Goal: Information Seeking & Learning: Learn about a topic

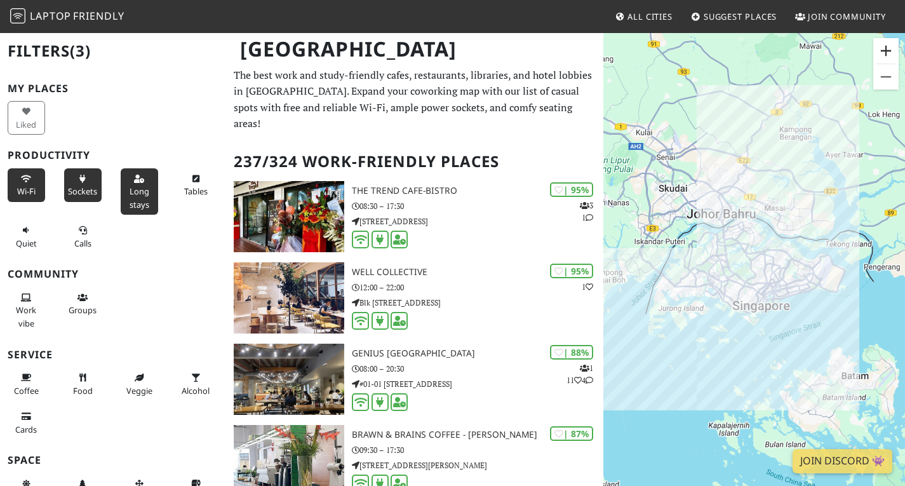
click at [880, 59] on button "Zoom in" at bounding box center [885, 50] width 25 height 25
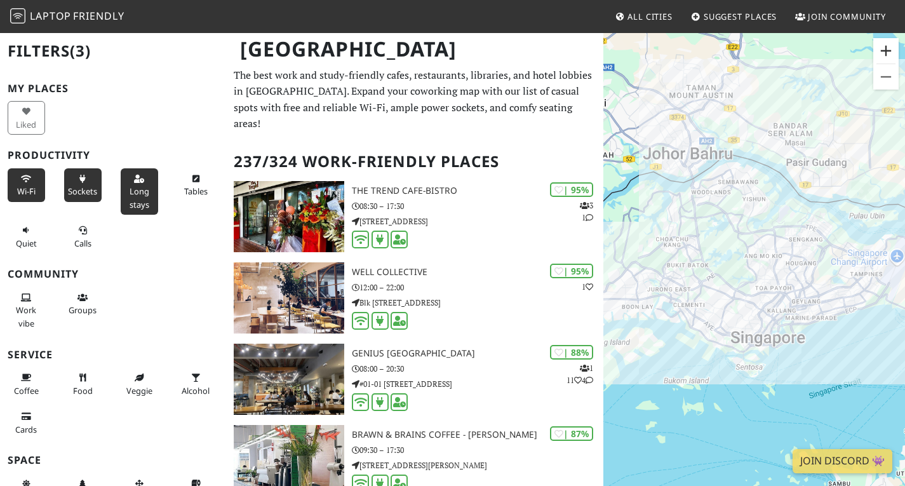
click at [880, 59] on button "Zoom in" at bounding box center [885, 50] width 25 height 25
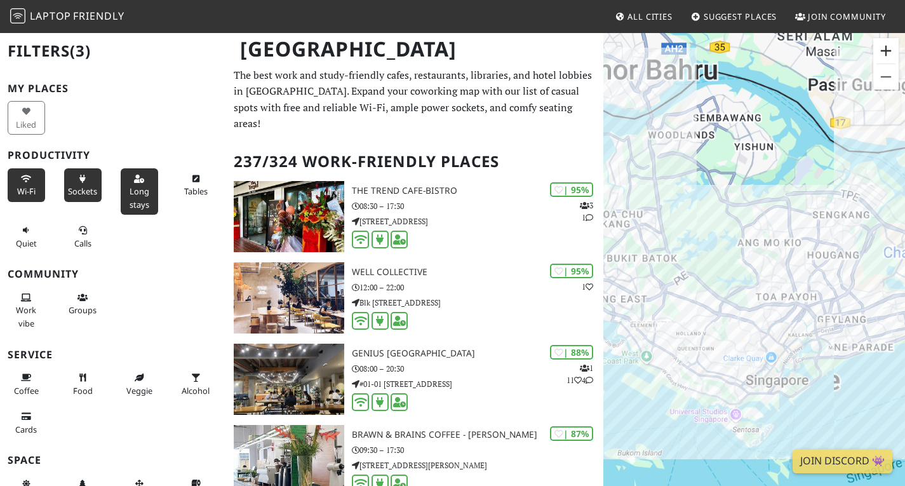
click at [880, 59] on button "Zoom in" at bounding box center [885, 50] width 25 height 25
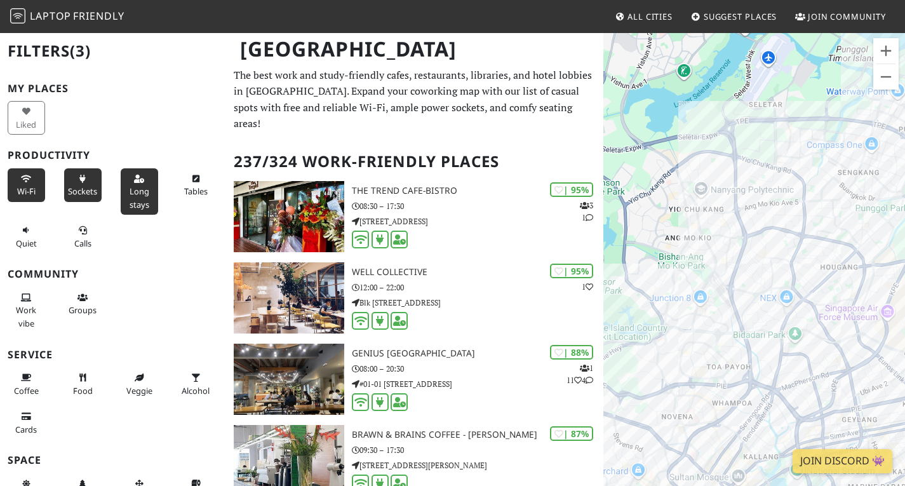
drag, startPoint x: 691, startPoint y: 136, endPoint x: 767, endPoint y: 255, distance: 140.7
click at [612, 175] on div at bounding box center [754, 275] width 302 height 486
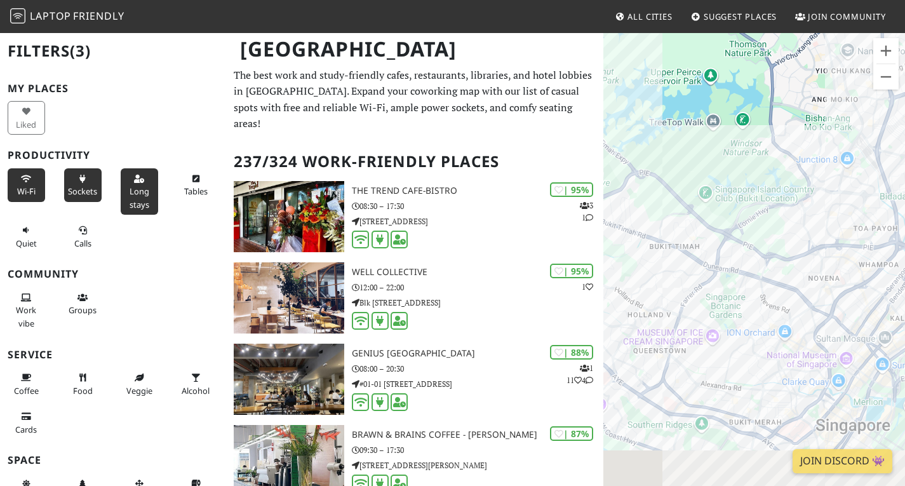
drag, startPoint x: 830, startPoint y: 329, endPoint x: 640, endPoint y: 173, distance: 245.9
click at [640, 173] on div at bounding box center [754, 275] width 302 height 486
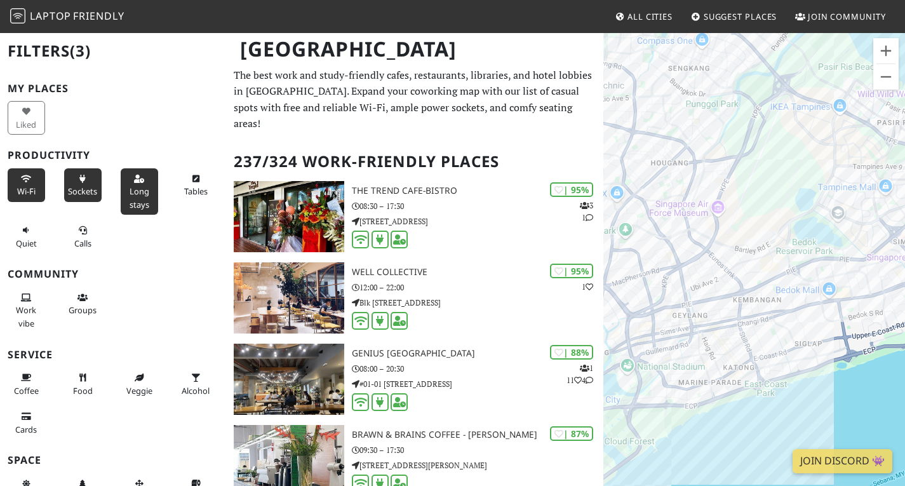
drag, startPoint x: 760, startPoint y: 208, endPoint x: 675, endPoint y: 385, distance: 196.5
click at [675, 385] on div at bounding box center [754, 275] width 302 height 486
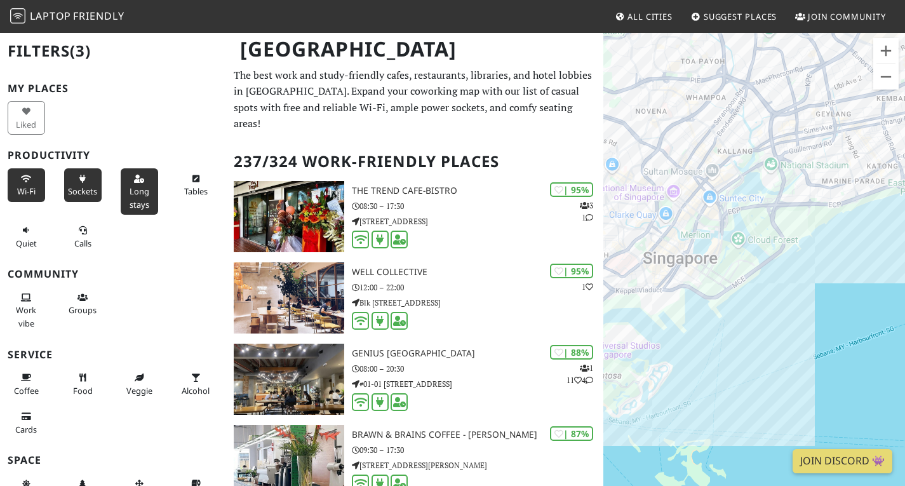
drag, startPoint x: 759, startPoint y: 387, endPoint x: 914, endPoint y: 153, distance: 280.8
click at [904, 153] on html "Laptop Friendly All Cities Suggest Places Join Community Singapore Filters (3) …" at bounding box center [452, 243] width 905 height 486
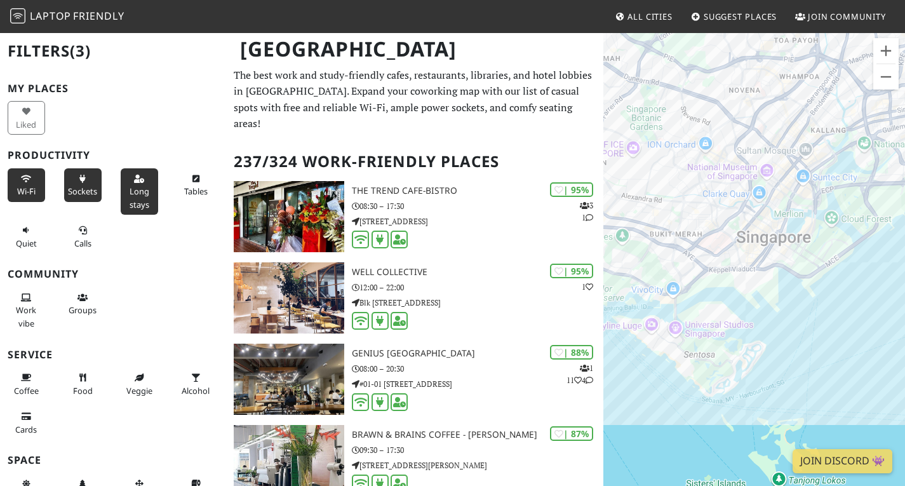
drag, startPoint x: 770, startPoint y: 194, endPoint x: 808, endPoint y: 185, distance: 39.1
click at [808, 185] on div at bounding box center [754, 275] width 302 height 486
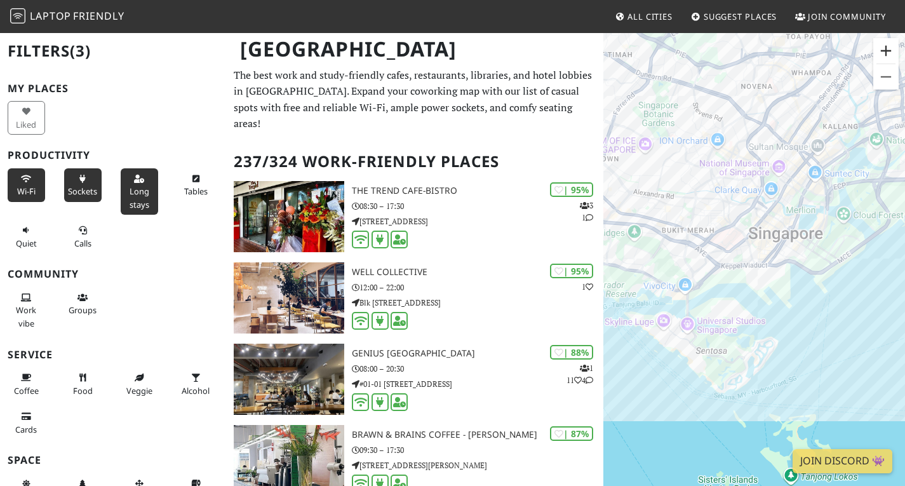
click at [884, 50] on button "Zoom in" at bounding box center [885, 50] width 25 height 25
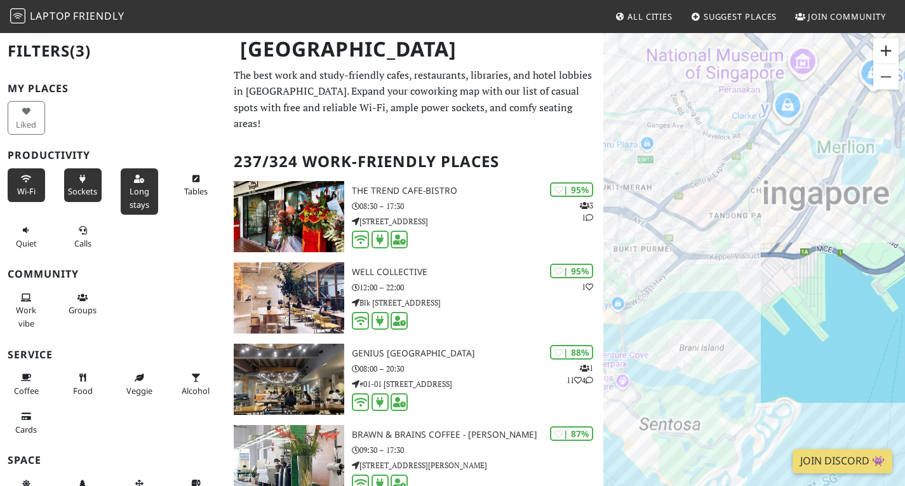
click at [884, 50] on button "Zoom in" at bounding box center [885, 50] width 25 height 25
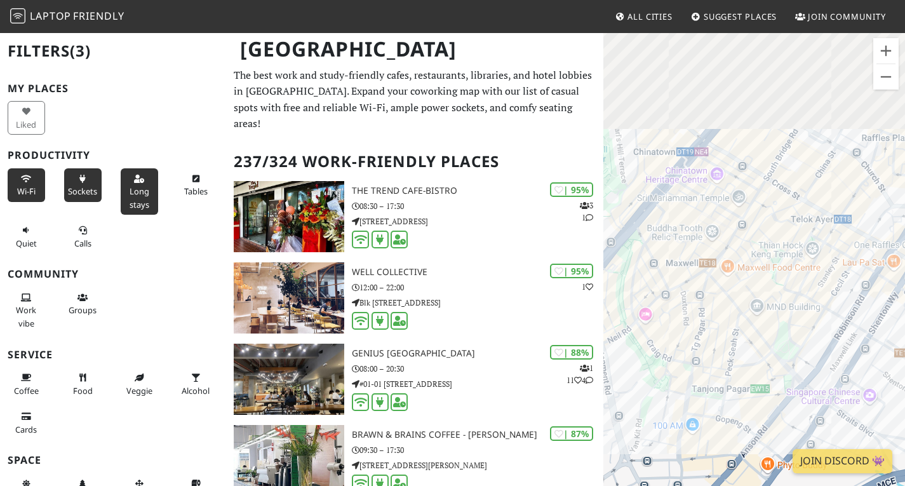
drag, startPoint x: 748, startPoint y: 152, endPoint x: 633, endPoint y: 482, distance: 349.5
click at [633, 482] on div at bounding box center [754, 275] width 302 height 486
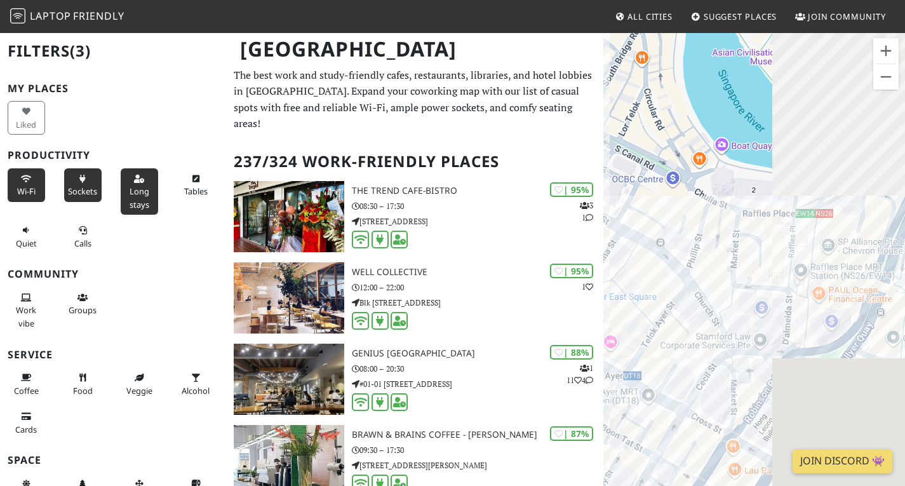
drag, startPoint x: 853, startPoint y: 234, endPoint x: 597, endPoint y: 515, distance: 380.6
click at [597, 485] on html "Laptop Friendly All Cities Suggest Places Join Community Singapore Filters (3) …" at bounding box center [452, 243] width 905 height 486
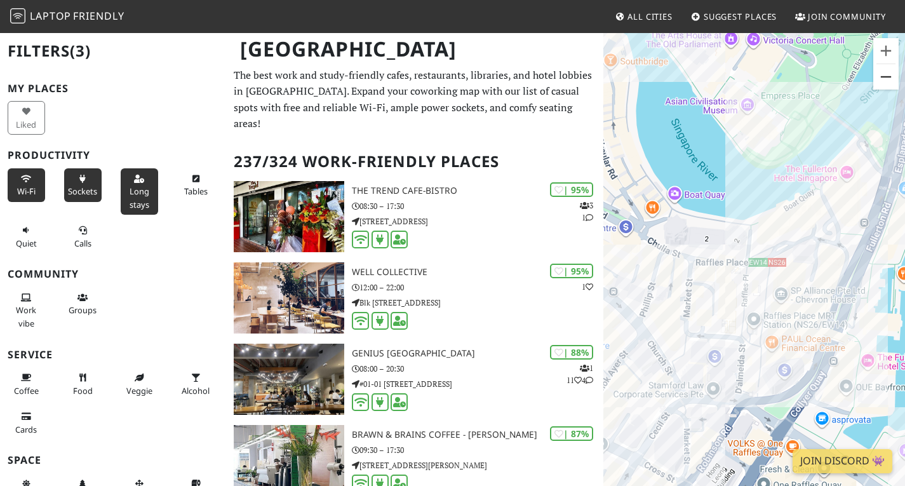
click at [888, 77] on button "Zoom out" at bounding box center [885, 76] width 25 height 25
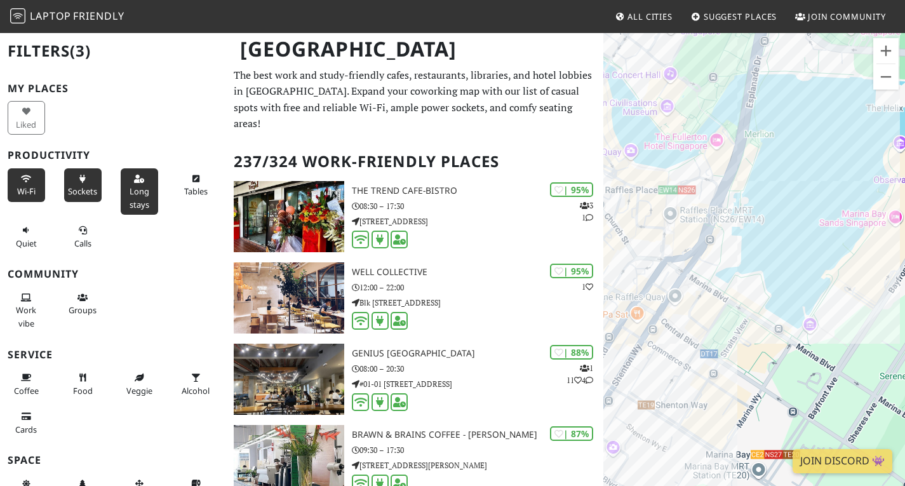
drag, startPoint x: 826, startPoint y: 254, endPoint x: 738, endPoint y: 171, distance: 120.4
click at [738, 171] on div at bounding box center [754, 275] width 302 height 486
click at [889, 42] on button "Zoom in" at bounding box center [885, 50] width 25 height 25
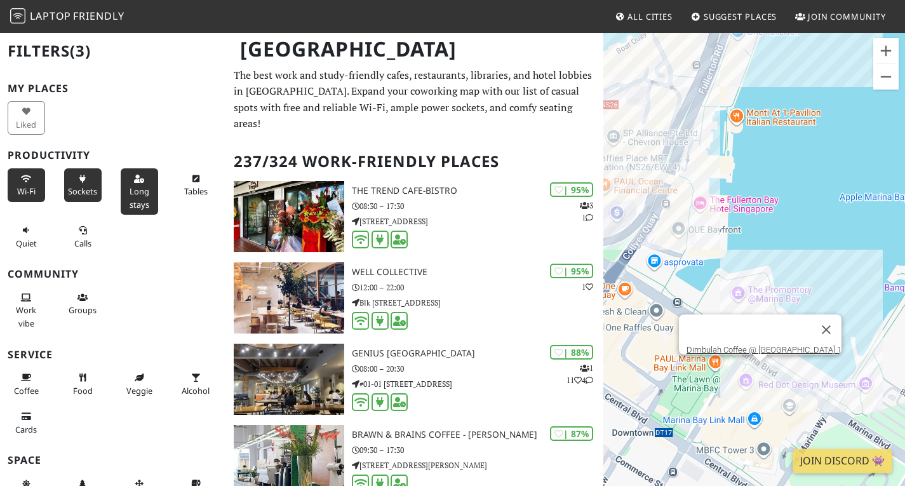
click at [759, 372] on div "Dimbulah Coffee @ MBFC Tower 1" at bounding box center [754, 275] width 302 height 486
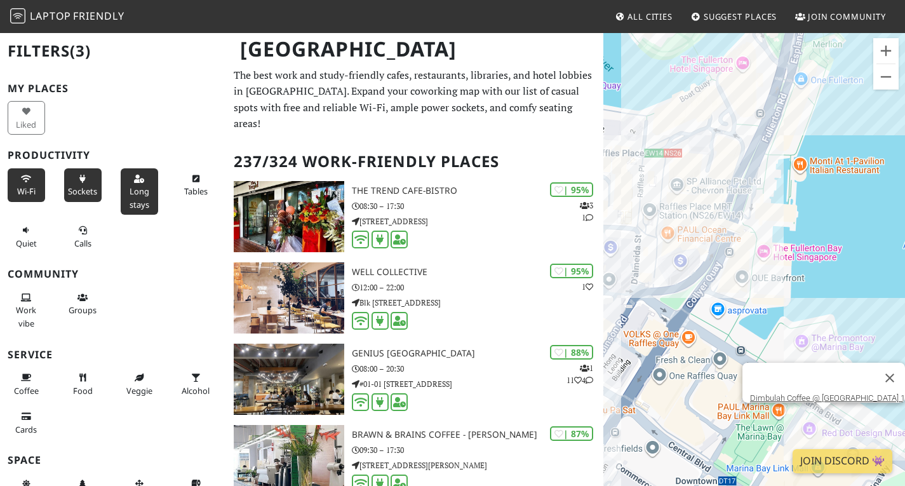
drag, startPoint x: 790, startPoint y: 190, endPoint x: 855, endPoint y: 239, distance: 81.1
click at [855, 239] on div "Dimbulah Coffee @ MBFC Tower 1" at bounding box center [754, 275] width 302 height 486
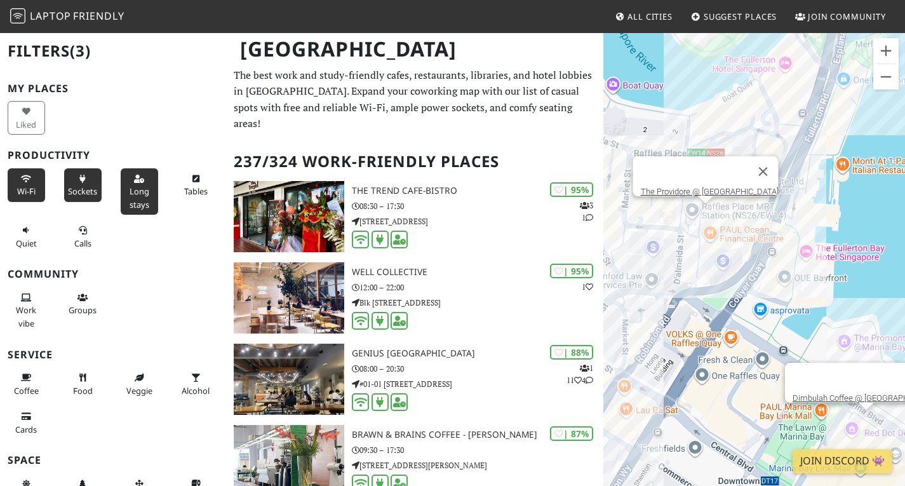
click at [708, 213] on div "Dimbulah Coffee @ MBFC Tower 1 The Providore @ Raffles Place" at bounding box center [754, 275] width 302 height 486
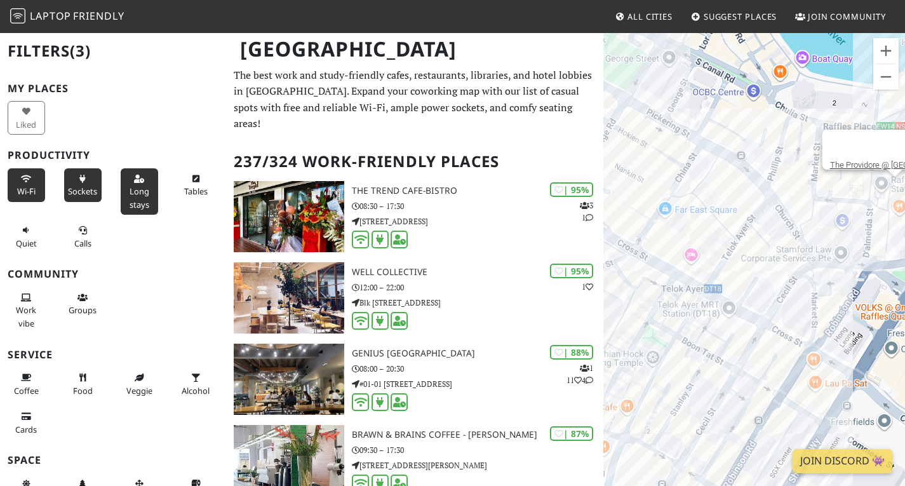
drag, startPoint x: 851, startPoint y: 196, endPoint x: 670, endPoint y: 165, distance: 183.5
click at [670, 165] on div "The Providore @ Raffles Place" at bounding box center [754, 275] width 302 height 486
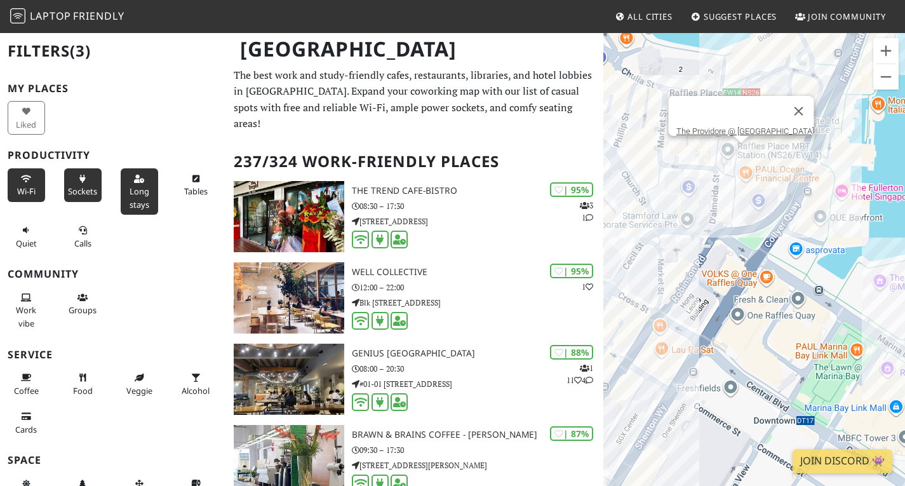
drag, startPoint x: 834, startPoint y: 265, endPoint x: 696, endPoint y: 236, distance: 141.6
click at [696, 236] on div "The Providore @ Raffles Place" at bounding box center [754, 275] width 302 height 486
click at [27, 312] on span "Work vibe" at bounding box center [26, 316] width 20 height 24
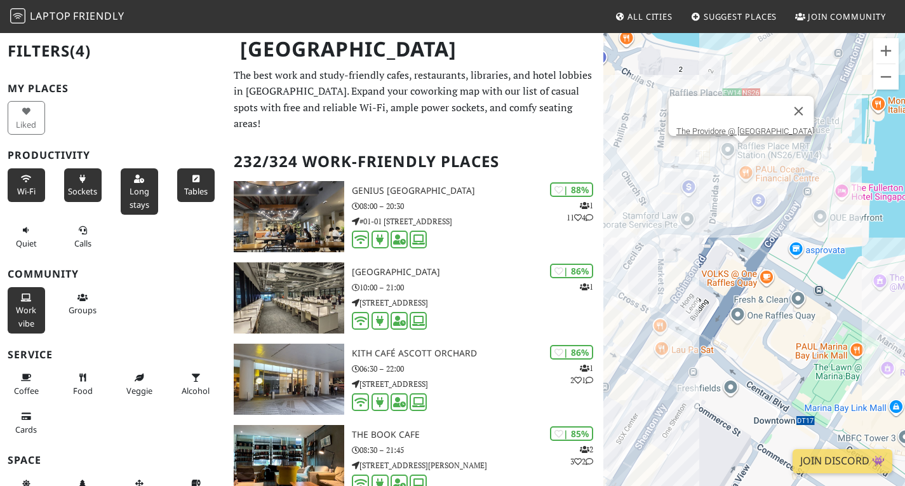
click at [177, 192] on button "Tables" at bounding box center [195, 185] width 37 height 34
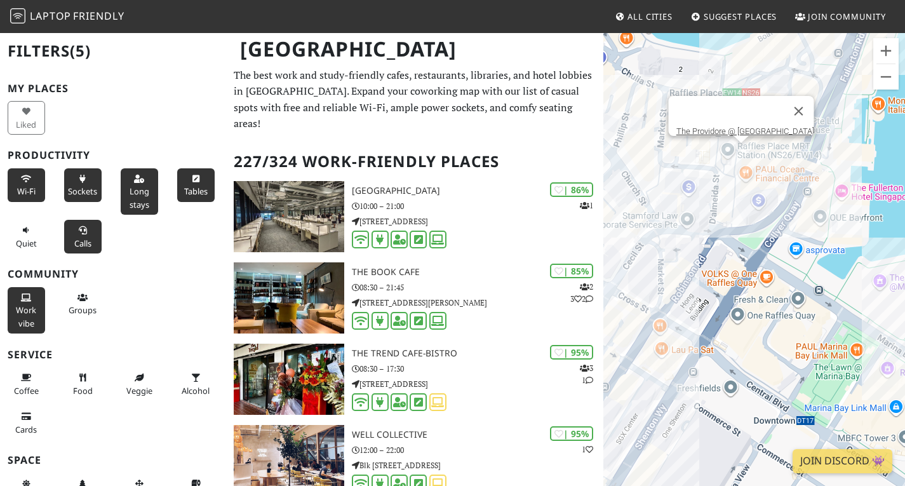
click at [72, 233] on button "Calls" at bounding box center [82, 237] width 37 height 34
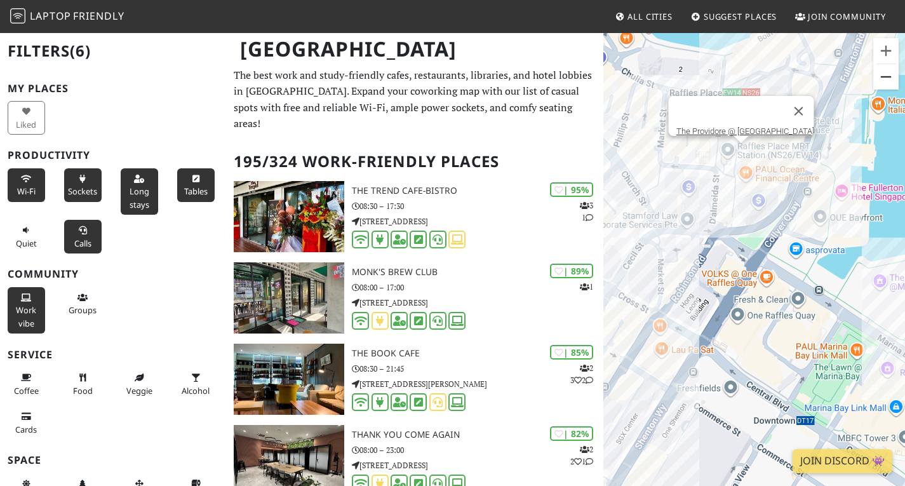
click at [886, 73] on button "Zoom out" at bounding box center [885, 76] width 25 height 25
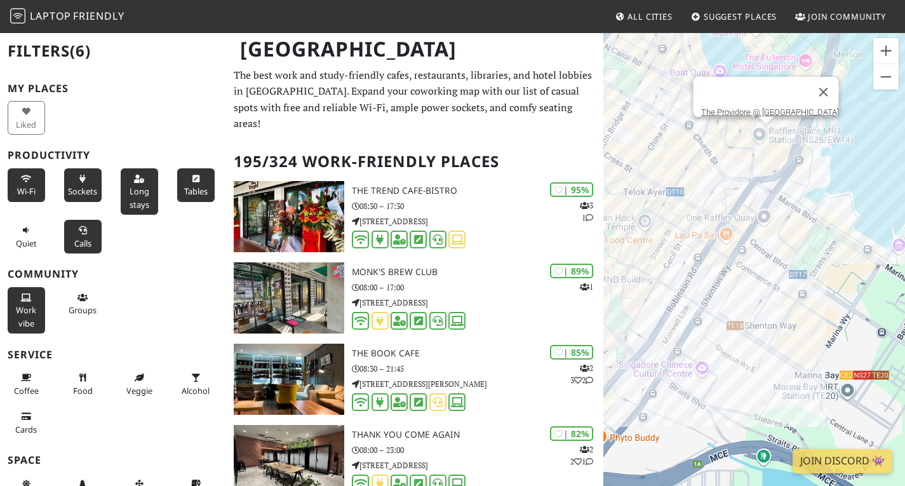
drag, startPoint x: 665, startPoint y: 329, endPoint x: 695, endPoint y: 247, distance: 87.8
click at [695, 247] on div "The Providore @ Raffles Place" at bounding box center [754, 275] width 302 height 486
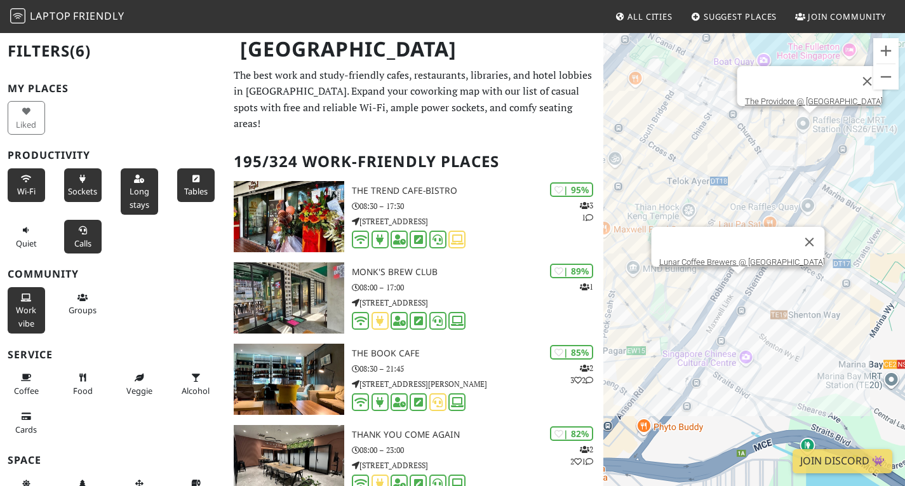
click at [742, 284] on div "The Providore @ Raffles Place Lunar Coffee Brewers @ OUE Downtown Gallery" at bounding box center [754, 275] width 302 height 486
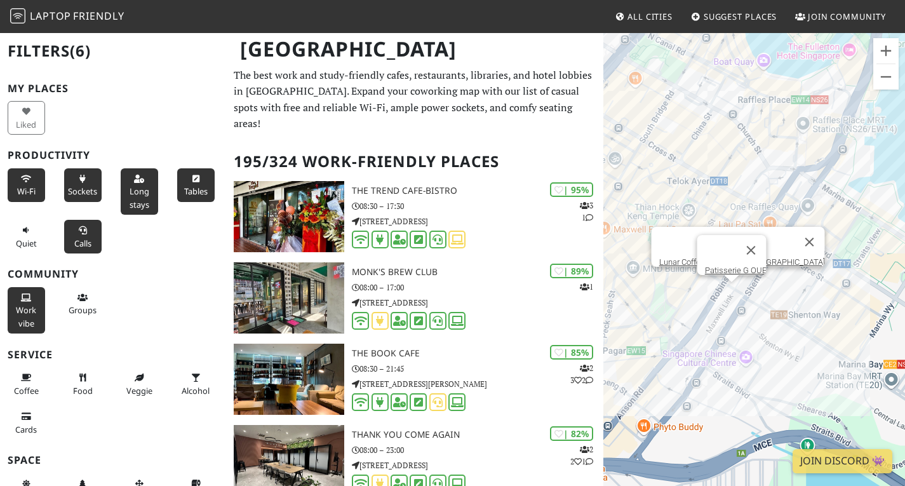
click at [728, 293] on div "Lunar Coffee Brewers @ OUE Downtown Gallery Patisserie G OUE" at bounding box center [754, 275] width 302 height 486
click at [708, 178] on div "Patisserie G OUE The Muffinry" at bounding box center [754, 275] width 302 height 486
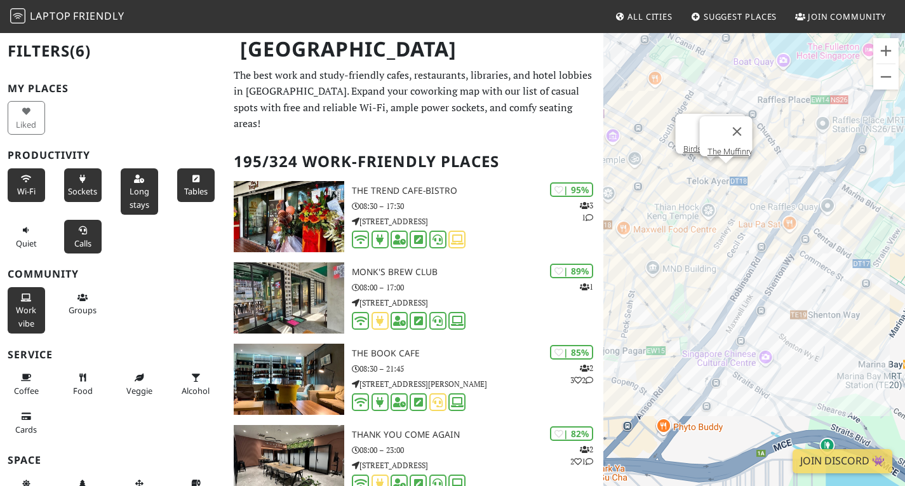
click at [708, 168] on div "The Muffinry Birds of a Feather" at bounding box center [754, 275] width 302 height 486
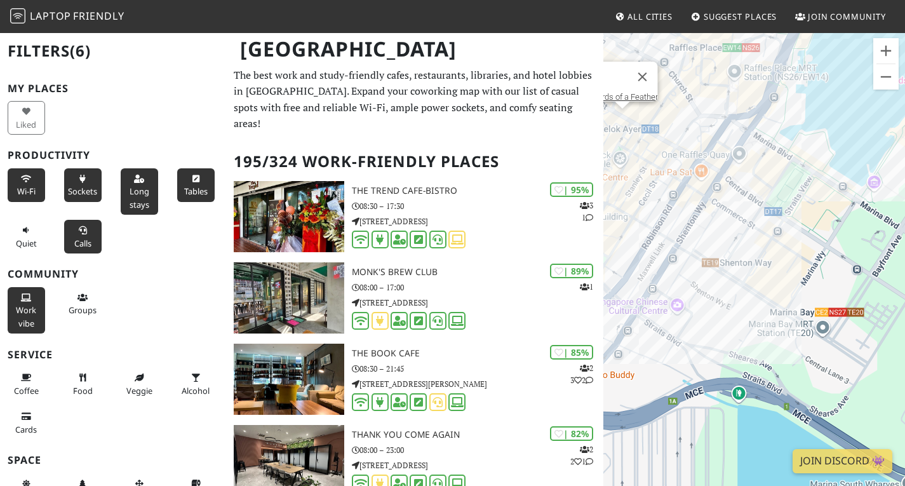
drag, startPoint x: 801, startPoint y: 208, endPoint x: 700, endPoint y: 147, distance: 117.9
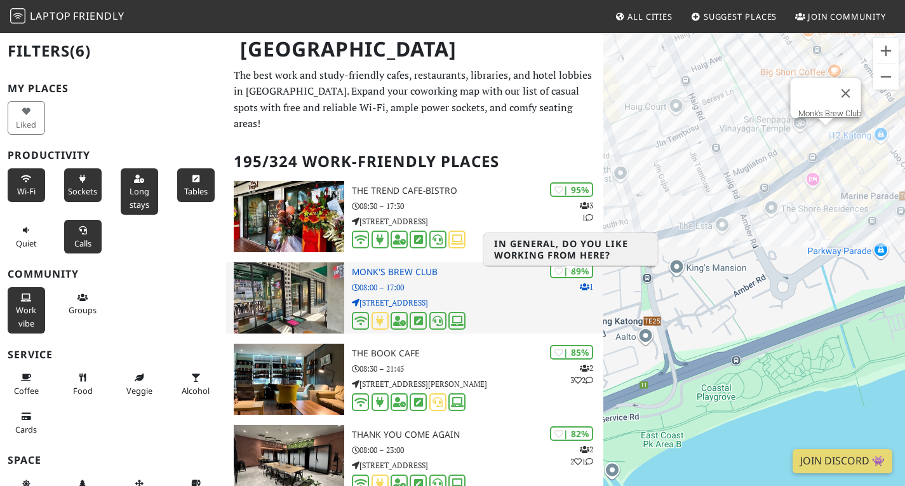
drag, startPoint x: 715, startPoint y: 242, endPoint x: 593, endPoint y: 279, distance: 127.3
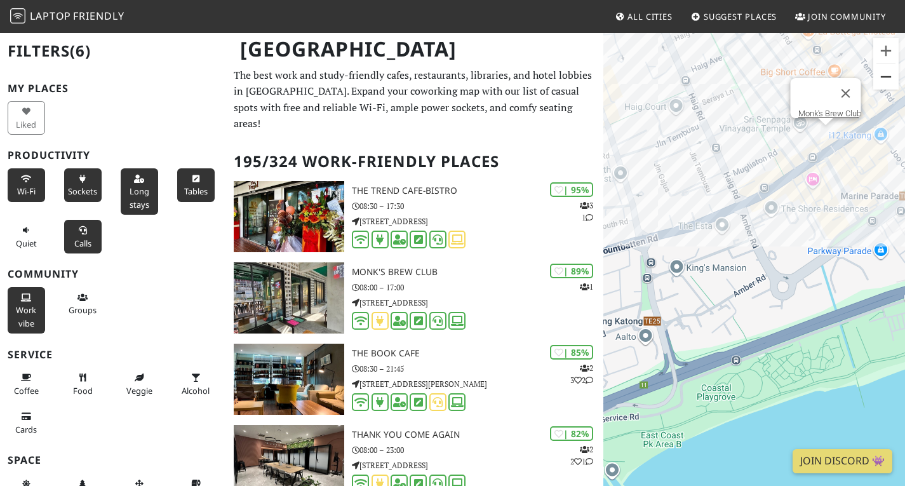
drag, startPoint x: 593, startPoint y: 279, endPoint x: 882, endPoint y: 77, distance: 352.4
click at [882, 77] on button "Zoom out" at bounding box center [885, 76] width 25 height 25
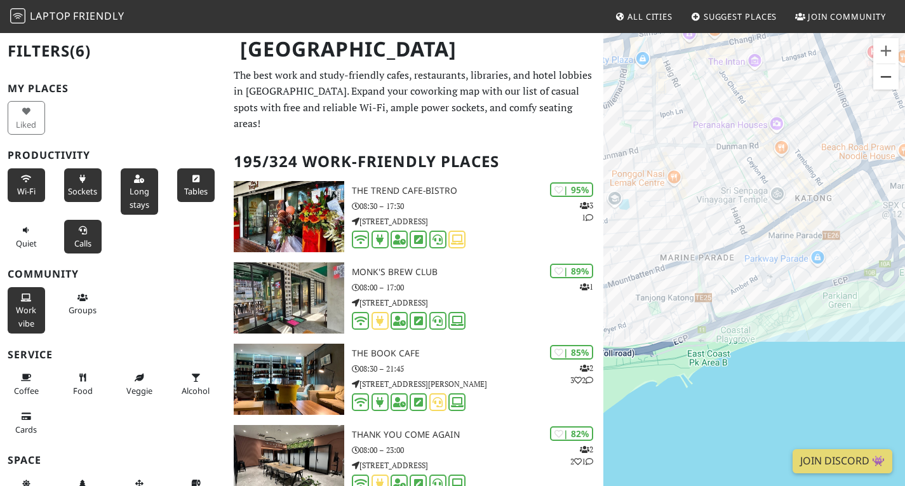
click at [882, 77] on button "Zoom out" at bounding box center [885, 76] width 25 height 25
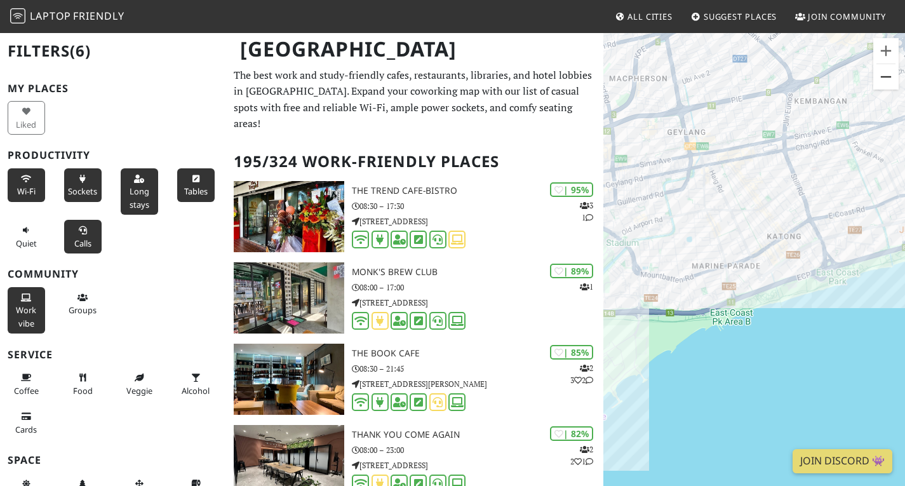
click at [882, 77] on button "Zoom out" at bounding box center [885, 76] width 25 height 25
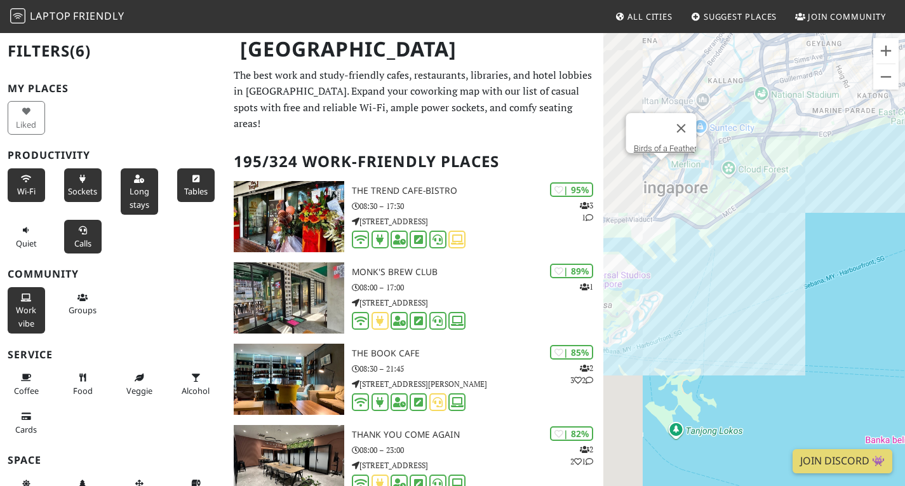
drag, startPoint x: 809, startPoint y: 136, endPoint x: 914, endPoint y: -26, distance: 193.0
click at [904, 0] on html "Laptop Friendly All Cities Suggest Places Join Community Singapore Filters (6) …" at bounding box center [452, 243] width 905 height 486
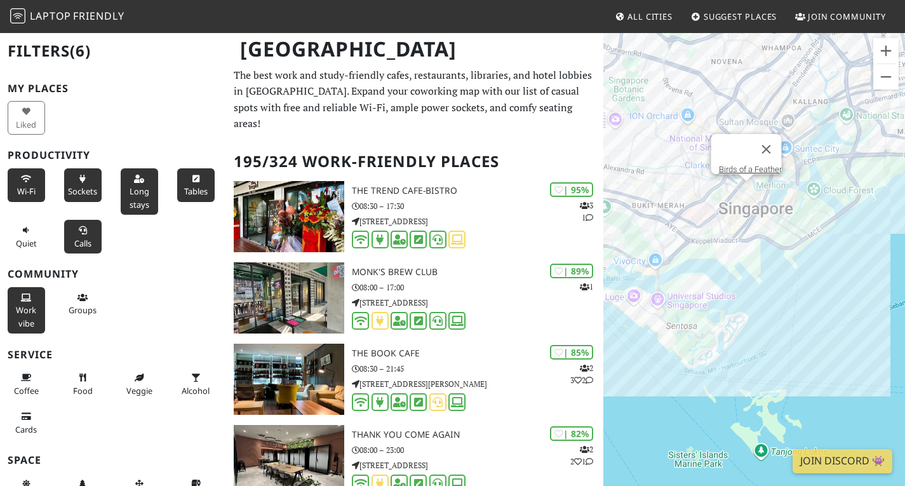
drag, startPoint x: 728, startPoint y: 173, endPoint x: 804, endPoint y: 187, distance: 77.5
click at [804, 187] on div "Birds of a Feather" at bounding box center [754, 275] width 302 height 486
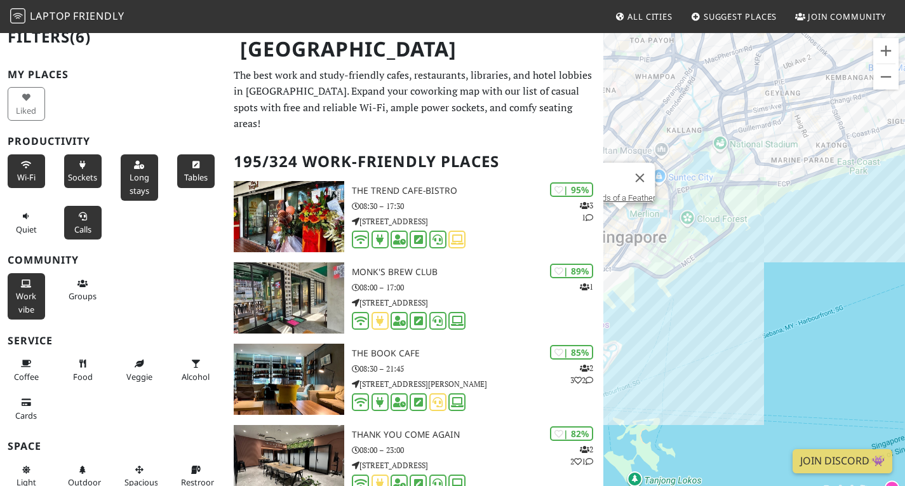
scroll to position [15, 0]
click at [26, 366] on icon at bounding box center [26, 363] width 10 height 8
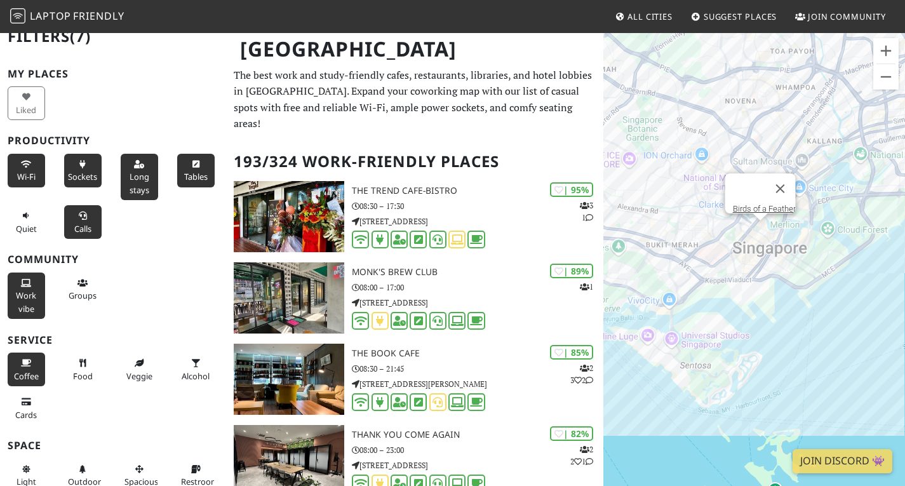
drag, startPoint x: 695, startPoint y: 293, endPoint x: 840, endPoint y: 303, distance: 145.7
click at [840, 303] on div "Birds of a Feather" at bounding box center [754, 275] width 302 height 486
click at [886, 48] on button "Zoom in" at bounding box center [885, 50] width 25 height 25
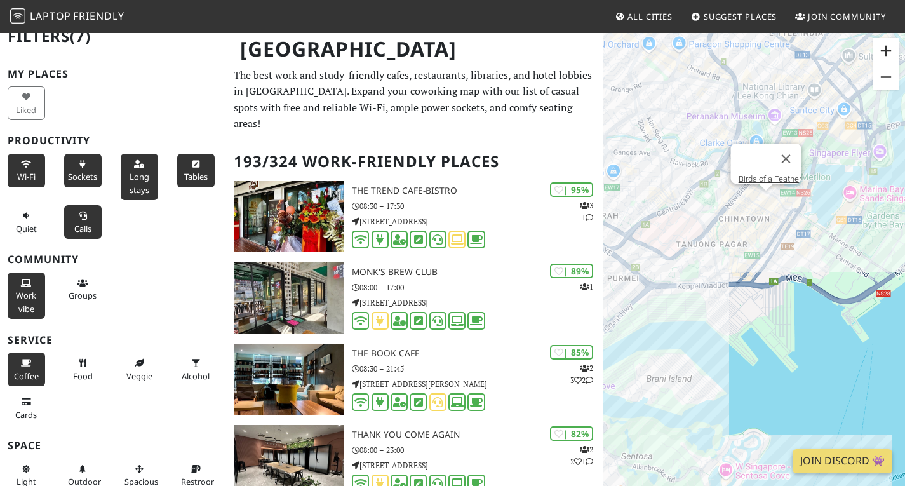
click at [886, 48] on button "Zoom in" at bounding box center [885, 50] width 25 height 25
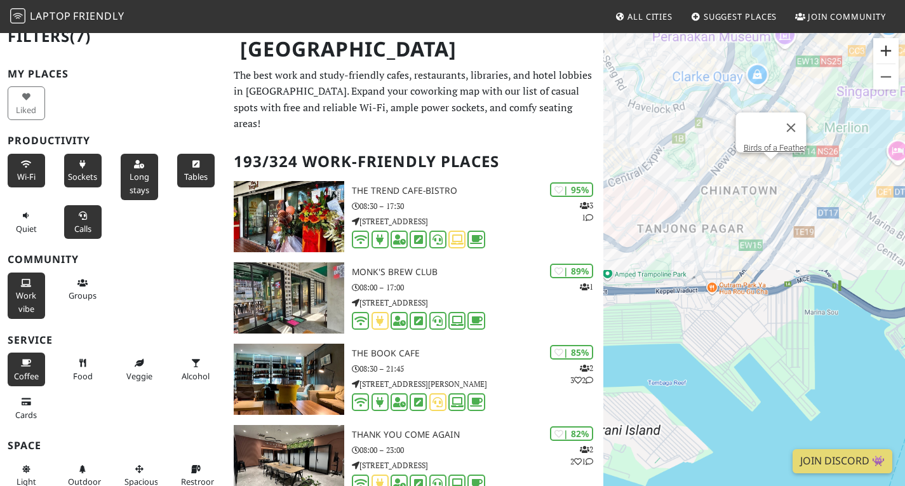
click at [886, 48] on button "Zoom in" at bounding box center [885, 50] width 25 height 25
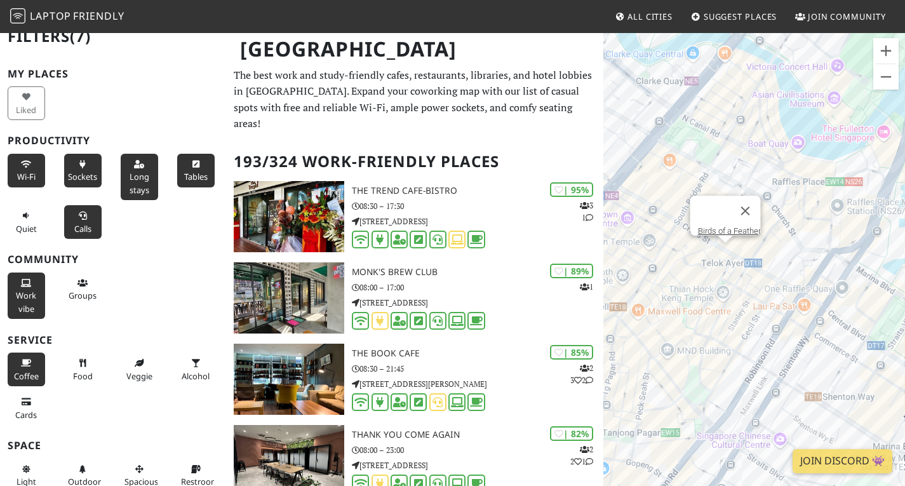
drag, startPoint x: 825, startPoint y: 85, endPoint x: 749, endPoint y: 325, distance: 251.8
click at [749, 325] on div "Birds of a Feather" at bounding box center [754, 275] width 302 height 486
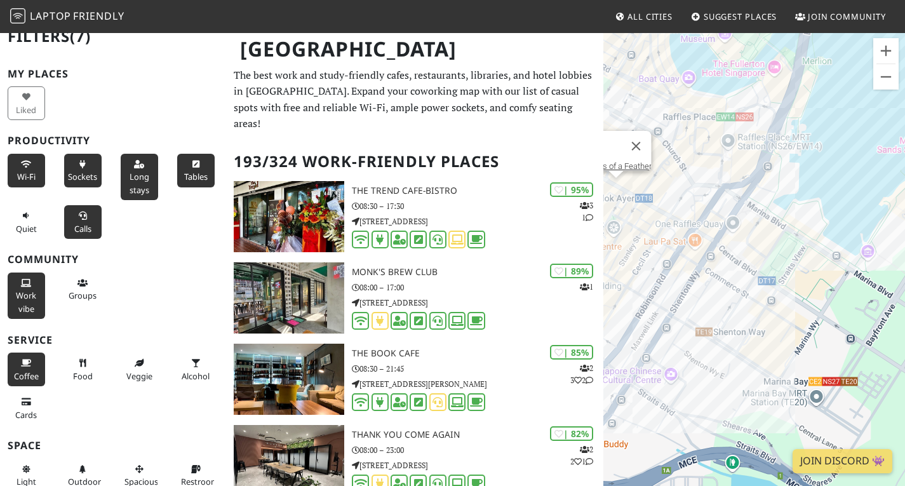
drag, startPoint x: 841, startPoint y: 300, endPoint x: 739, endPoint y: 237, distance: 119.8
click at [739, 237] on div "Birds of a Feather" at bounding box center [754, 275] width 302 height 486
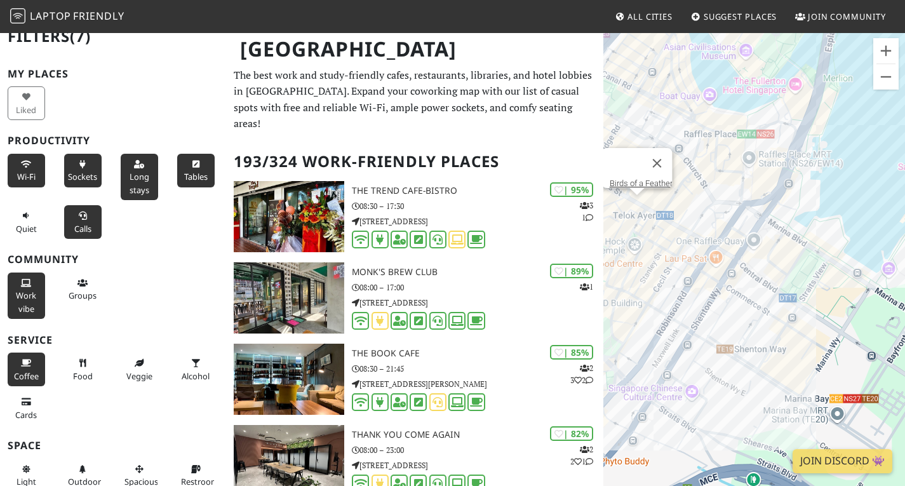
click at [701, 119] on div "Birds of a Feather" at bounding box center [754, 275] width 302 height 486
click at [712, 135] on div "Birds of a Feather 6oz Espresso Bar @ CapitaSpring" at bounding box center [754, 275] width 302 height 486
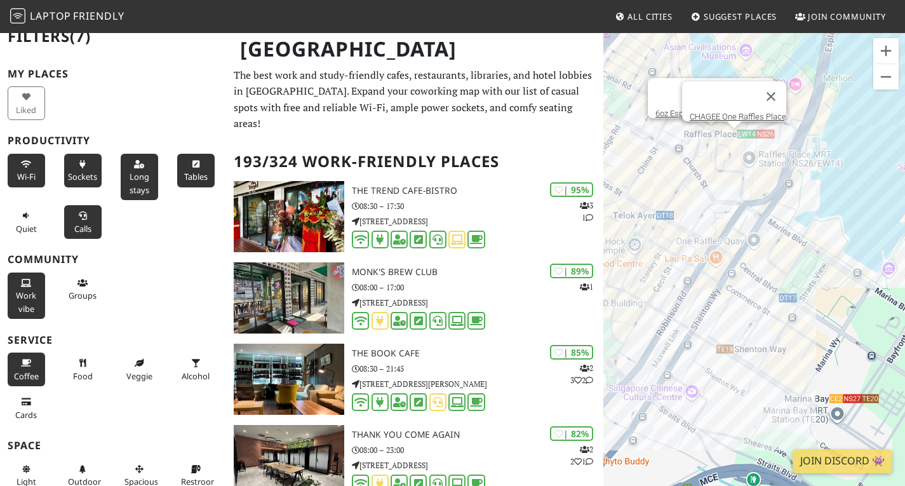
click at [731, 134] on div "6oz Espresso Bar @ CapitaSpring CHAGEE One Raffles Place" at bounding box center [754, 275] width 302 height 486
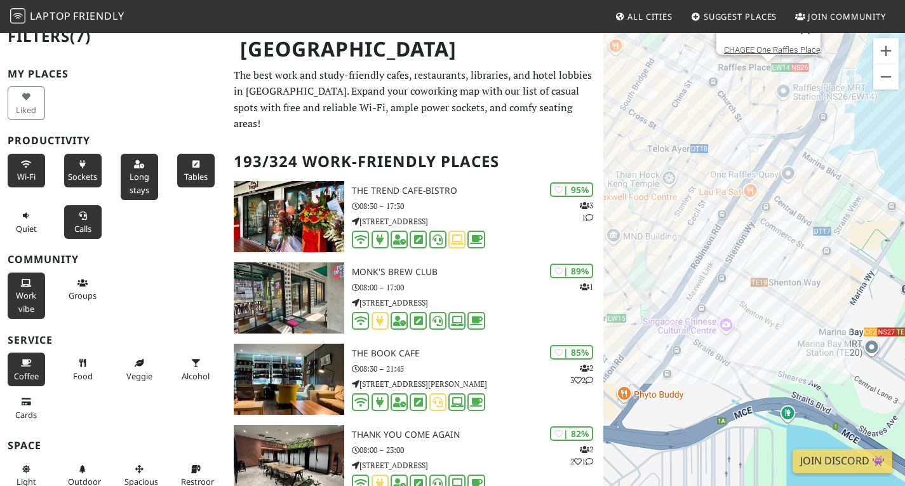
drag, startPoint x: 717, startPoint y: 307, endPoint x: 749, endPoint y: 241, distance: 73.5
click at [749, 241] on div "CHAGEE One Raffles Place" at bounding box center [754, 275] width 302 height 486
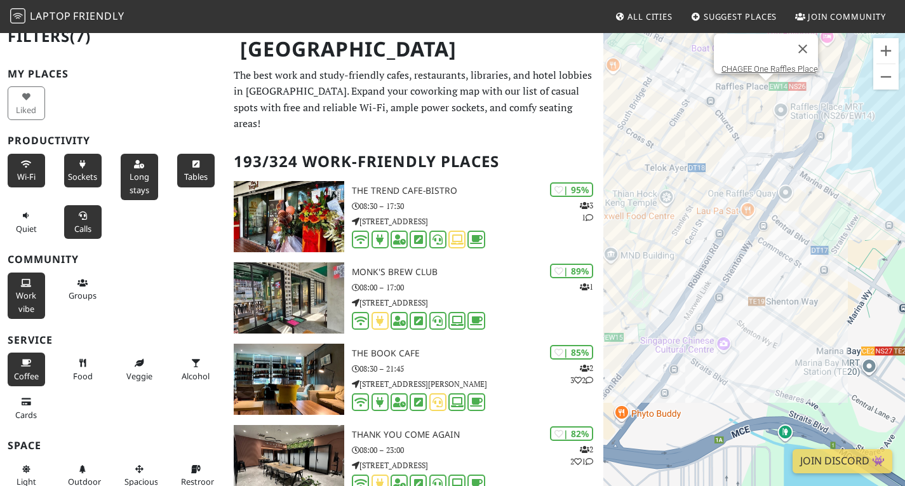
drag, startPoint x: 698, startPoint y: 241, endPoint x: 775, endPoint y: 256, distance: 77.7
click at [775, 256] on div "CHAGEE One Raffles Place" at bounding box center [754, 275] width 302 height 486
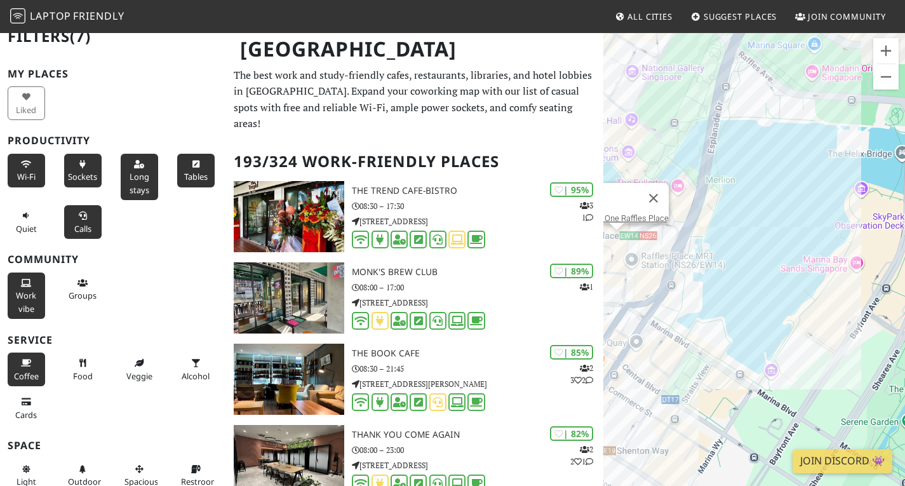
drag, startPoint x: 798, startPoint y: 168, endPoint x: 608, endPoint y: 321, distance: 244.7
click at [608, 321] on div "CHAGEE One Raffles Place" at bounding box center [754, 275] width 302 height 486
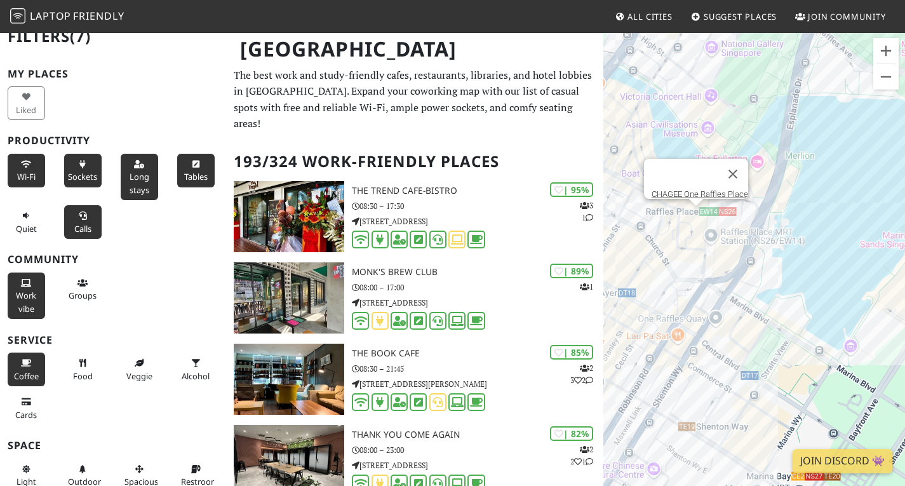
drag, startPoint x: 820, startPoint y: 328, endPoint x: 891, endPoint y: 293, distance: 79.5
click at [891, 293] on div "CHAGEE One Raffles Place" at bounding box center [754, 275] width 302 height 486
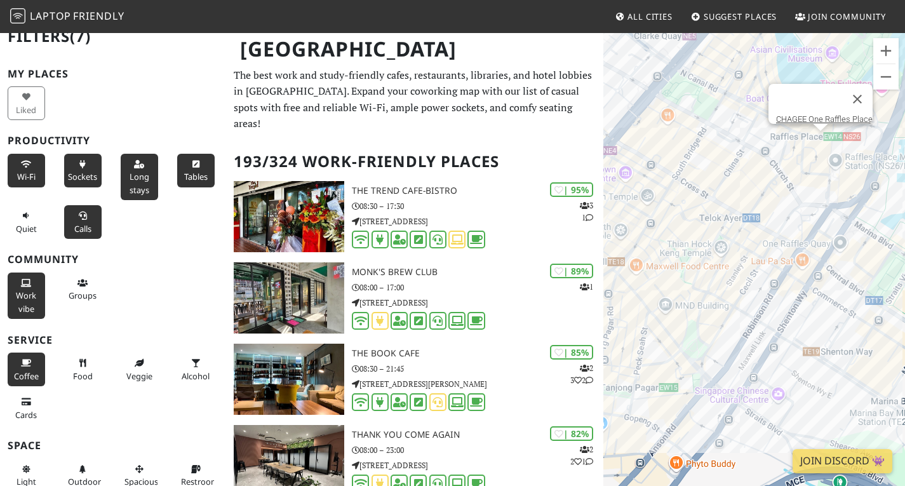
drag, startPoint x: 681, startPoint y: 329, endPoint x: 809, endPoint y: 251, distance: 150.7
click at [809, 251] on div "CHAGEE One Raffles Place" at bounding box center [754, 275] width 302 height 486
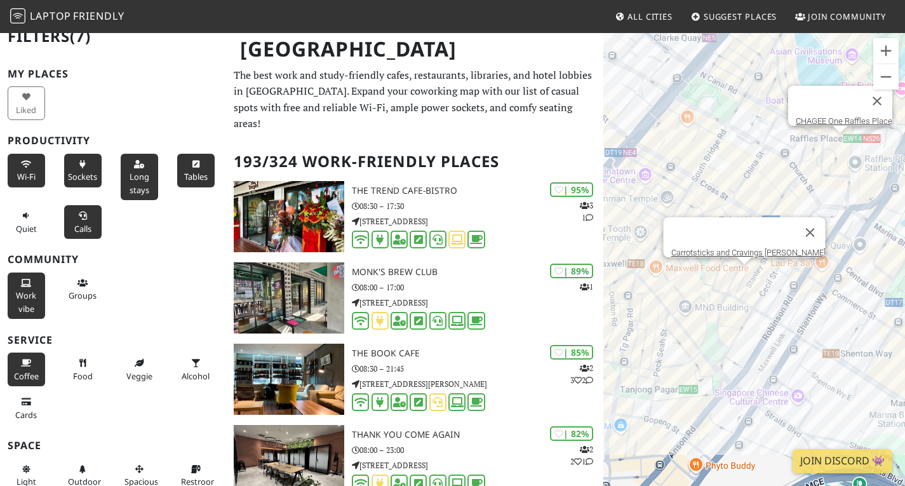
click at [738, 277] on div "CHAGEE One Raffles Place Carrotsticks and Cravings Stanley" at bounding box center [754, 275] width 302 height 486
click at [722, 269] on div "Carrotsticks and Cravings Stanley My Awesome Cafe" at bounding box center [754, 275] width 302 height 486
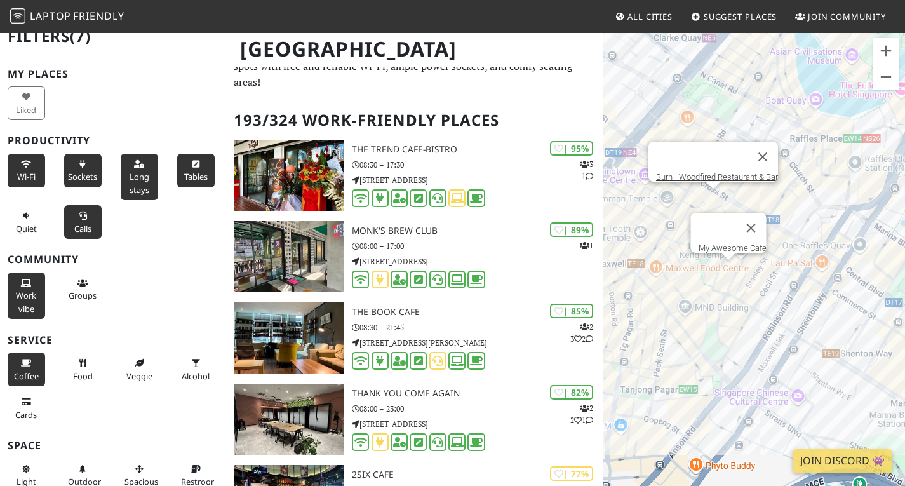
scroll to position [55, 0]
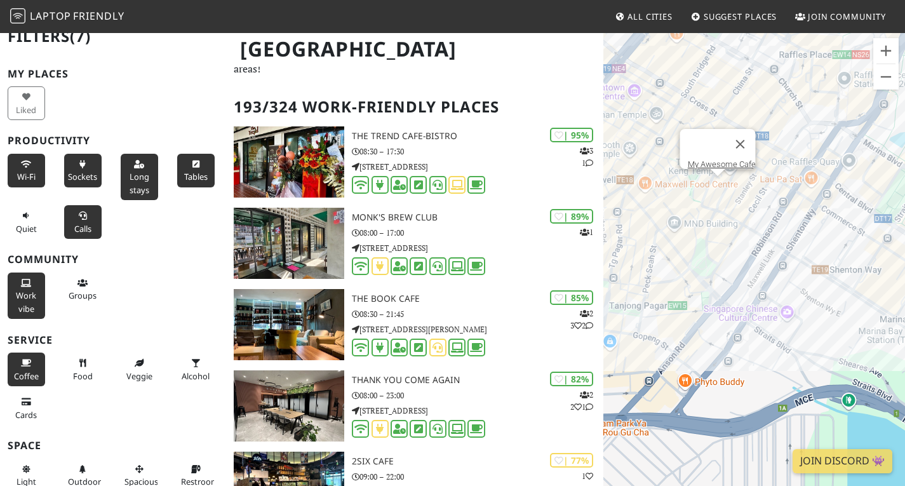
drag, startPoint x: 795, startPoint y: 367, endPoint x: 784, endPoint y: 280, distance: 87.7
click at [784, 280] on div "My Awesome Cafe" at bounding box center [754, 275] width 302 height 486
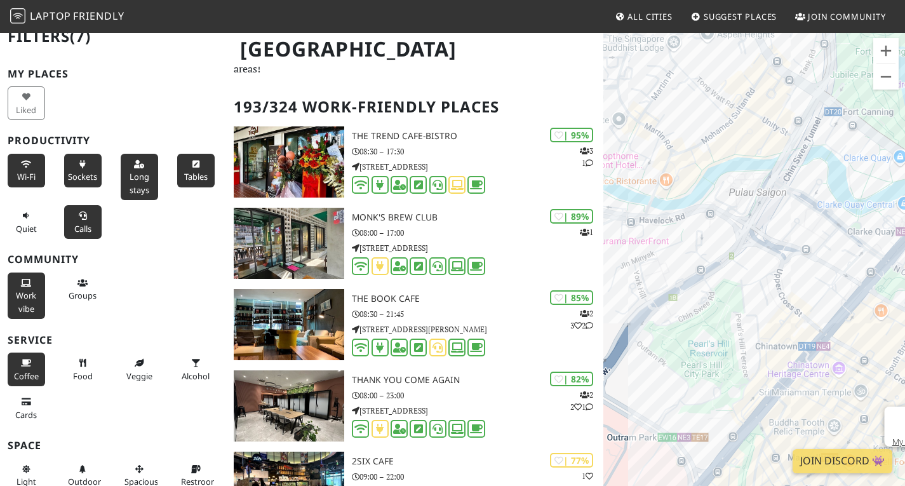
drag, startPoint x: 730, startPoint y: 210, endPoint x: 625, endPoint y: 305, distance: 142.0
click at [625, 305] on div "My Awesome Cafe" at bounding box center [754, 275] width 302 height 486
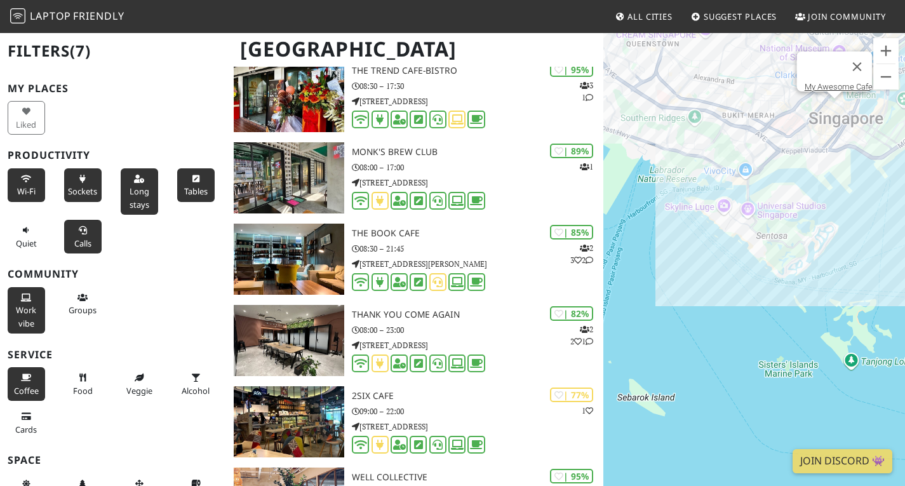
scroll to position [123, 0]
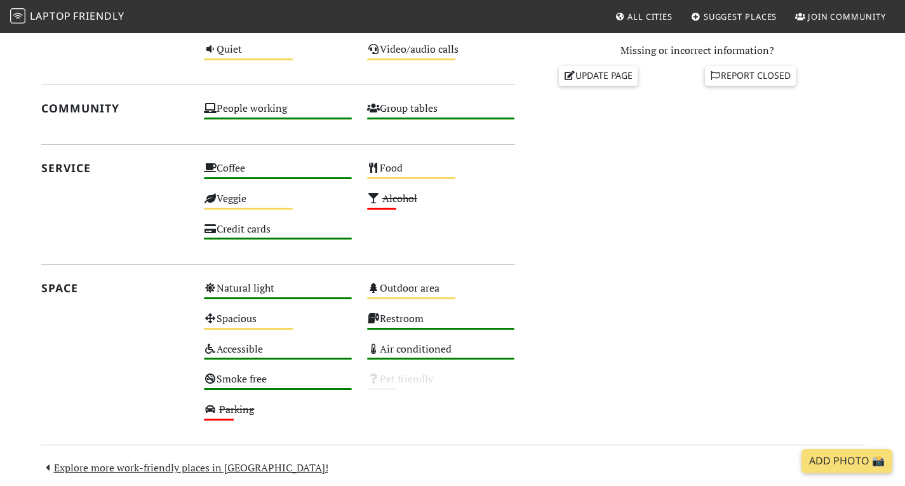
scroll to position [544, 0]
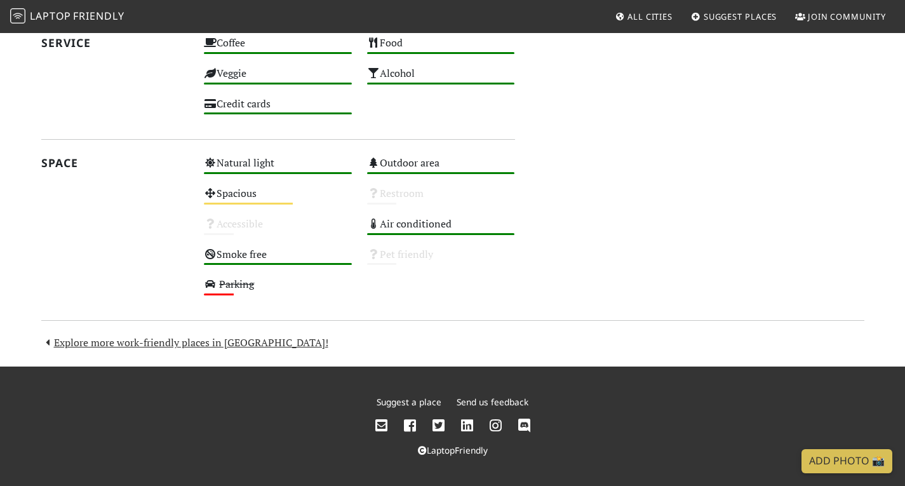
scroll to position [662, 0]
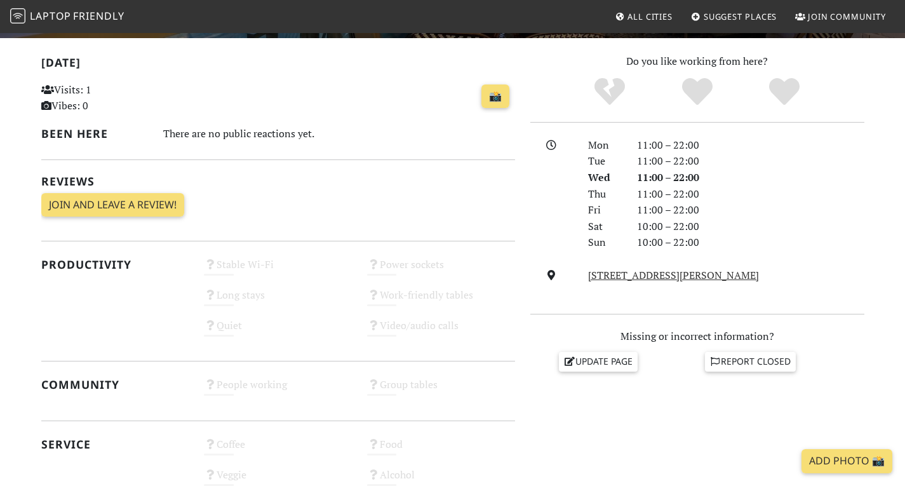
scroll to position [258, 0]
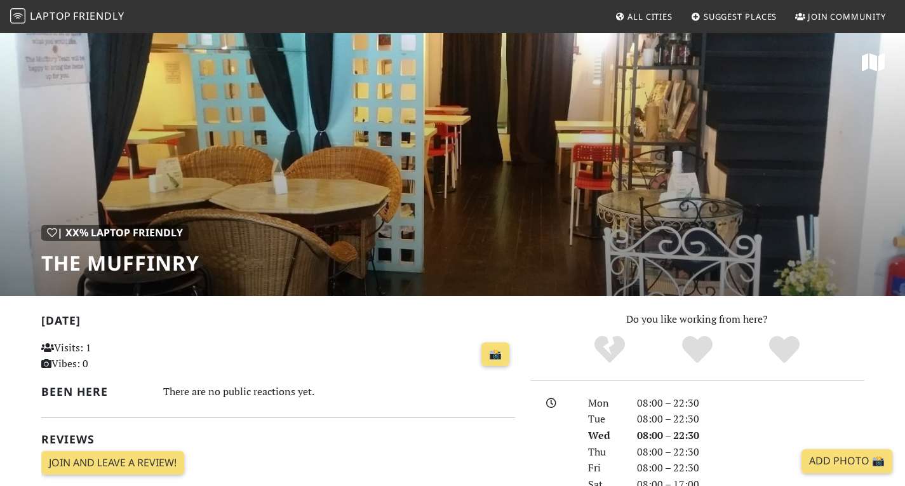
scroll to position [354, 0]
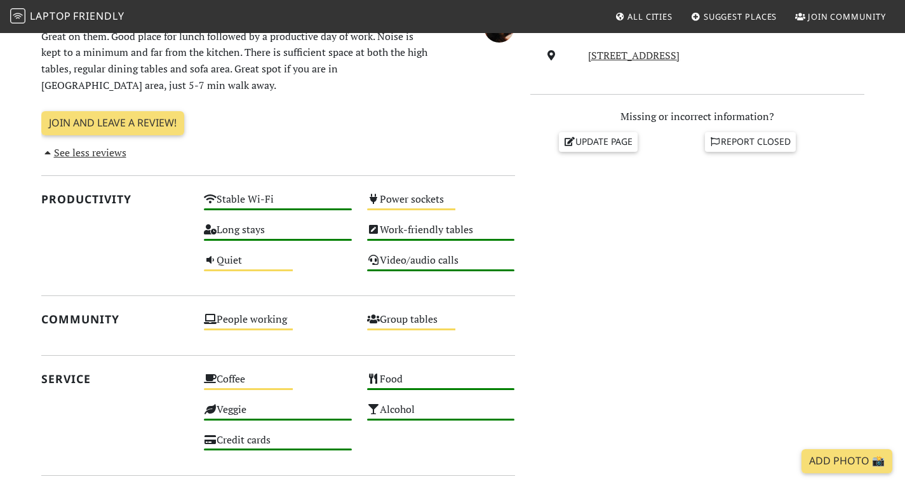
scroll to position [478, 0]
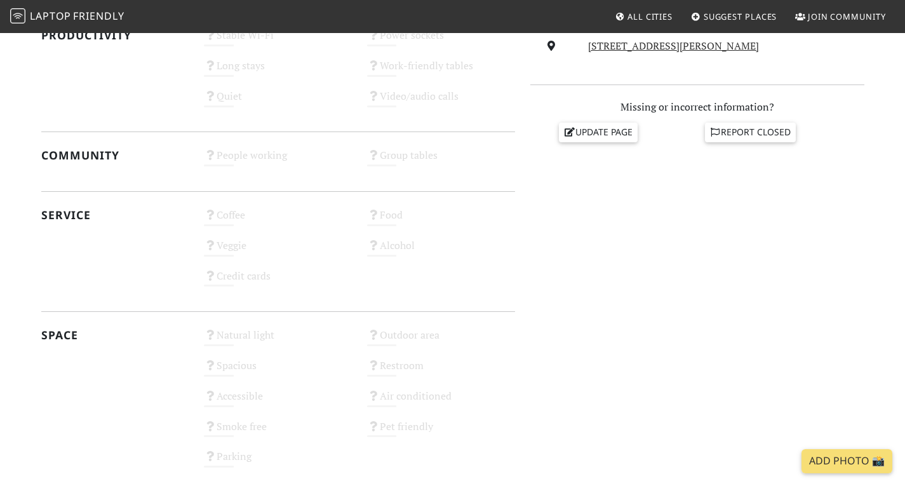
scroll to position [488, 0]
